Goal: Information Seeking & Learning: Learn about a topic

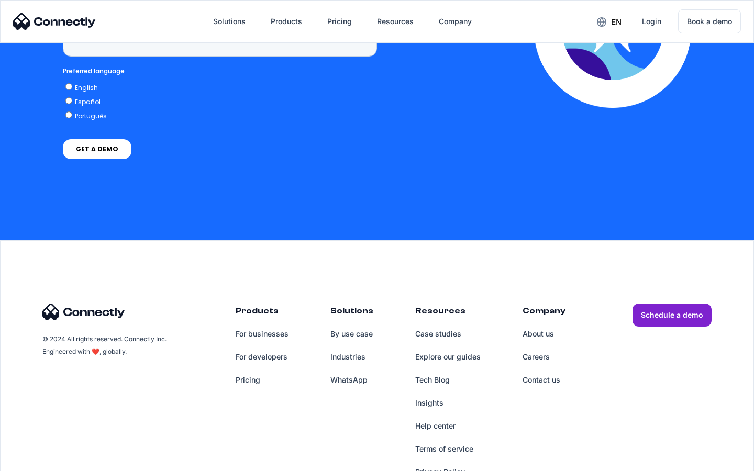
scroll to position [2666, 0]
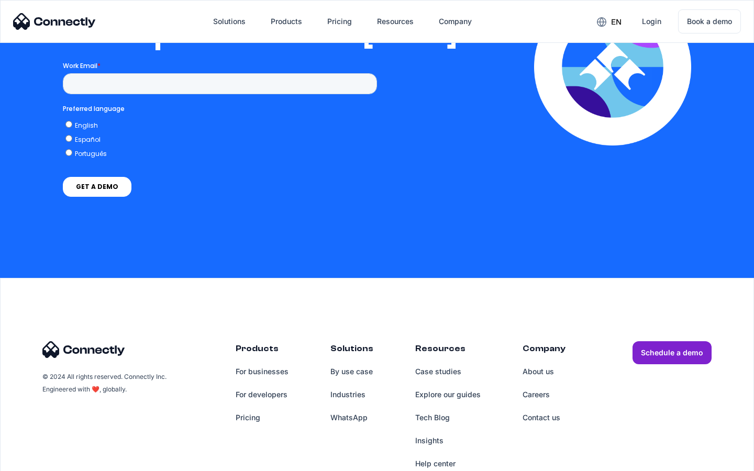
scroll to position [2140, 0]
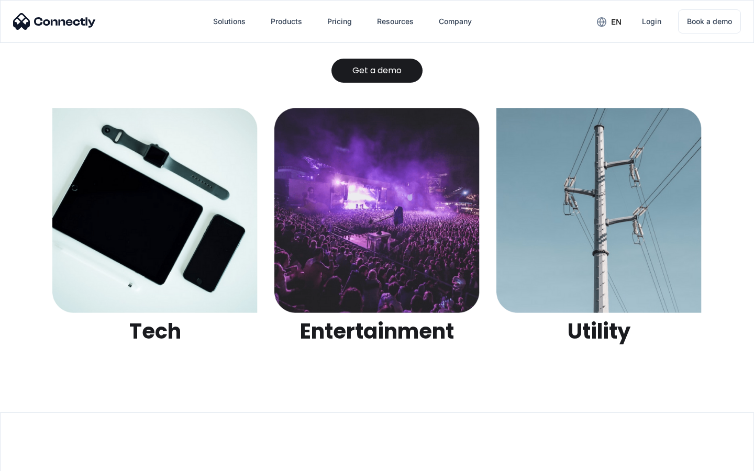
scroll to position [3304, 0]
